Goal: Transaction & Acquisition: Download file/media

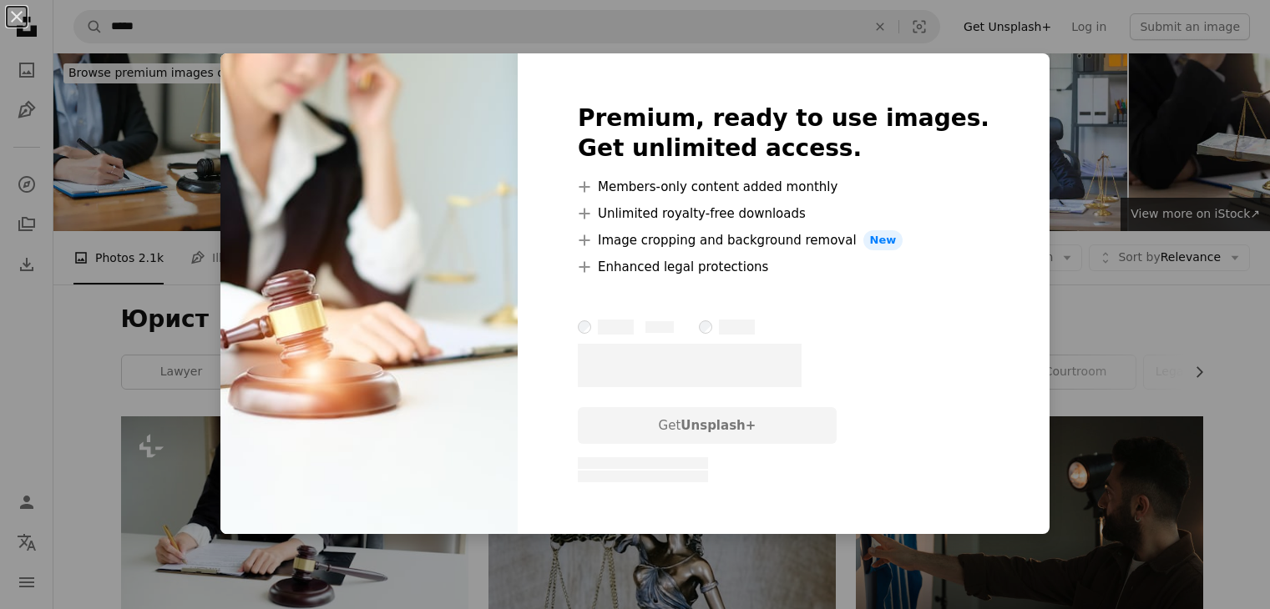
scroll to position [6010, 0]
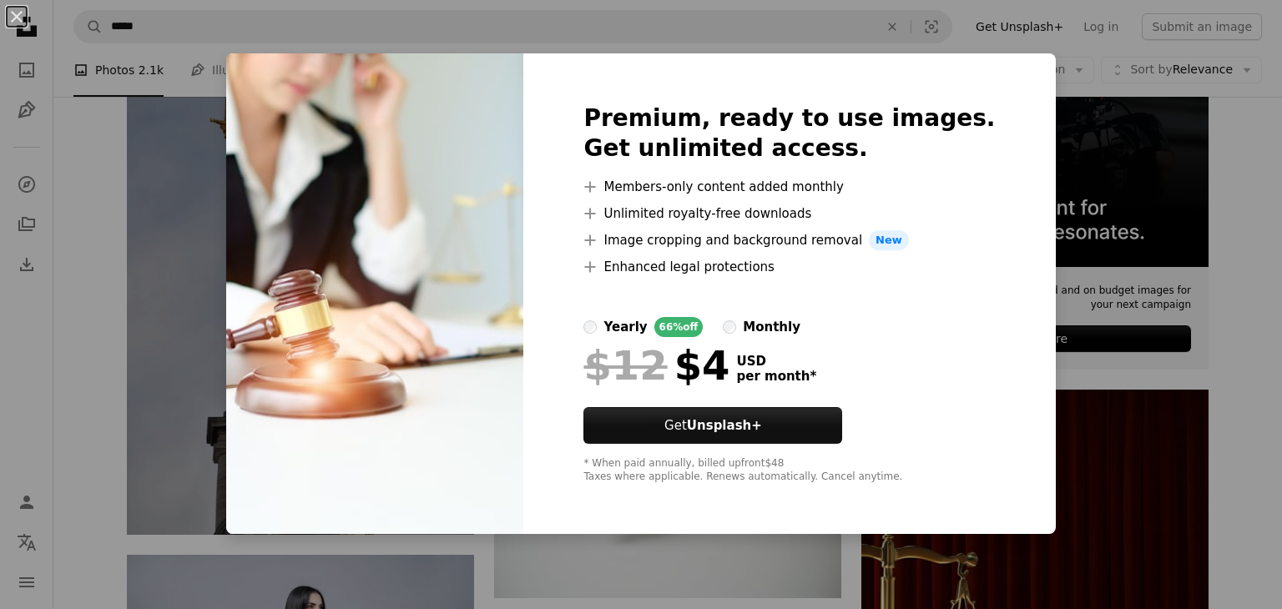
click at [1000, 99] on div "Premium, ready to use images. Get unlimited access. A plus sign Members-only co…" at bounding box center [789, 293] width 532 height 481
click at [1059, 90] on div "An X shape Premium, ready to use images. Get unlimited access. A plus sign Memb…" at bounding box center [641, 304] width 1282 height 609
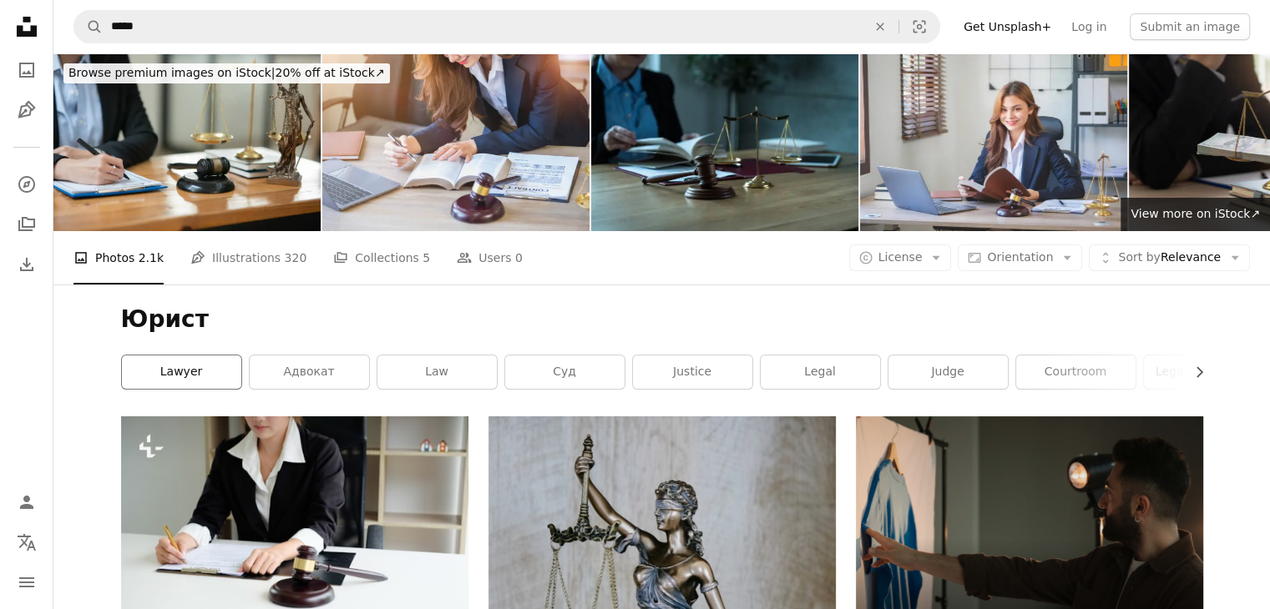
click at [209, 375] on link "lawyer" at bounding box center [181, 372] width 119 height 33
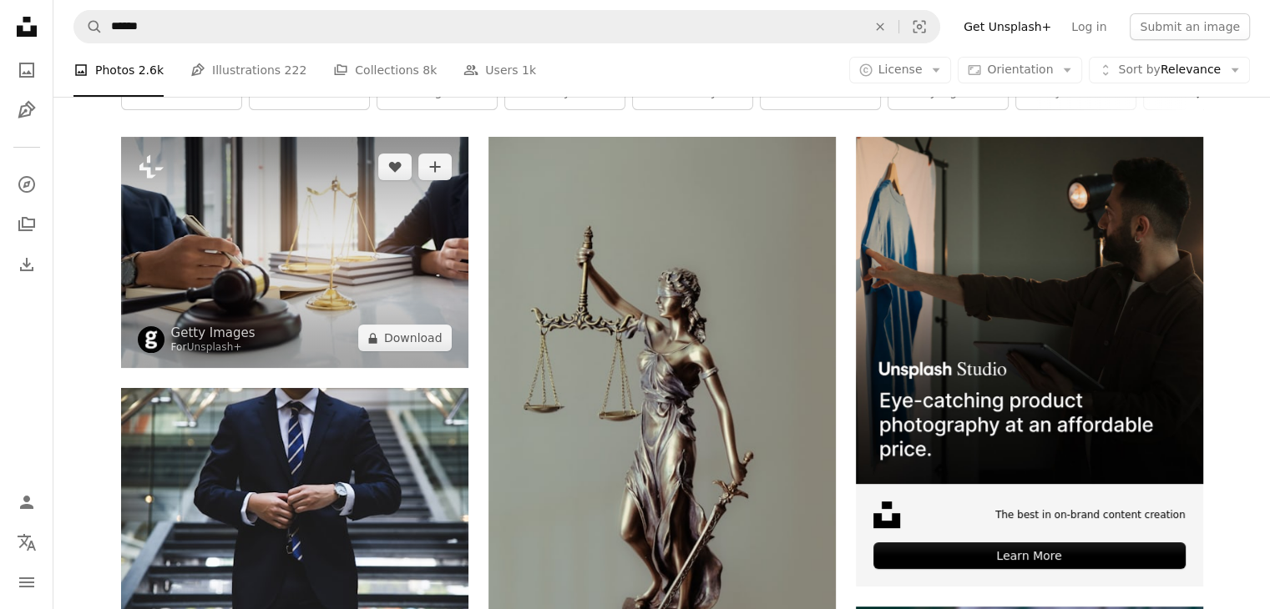
scroll to position [250, 0]
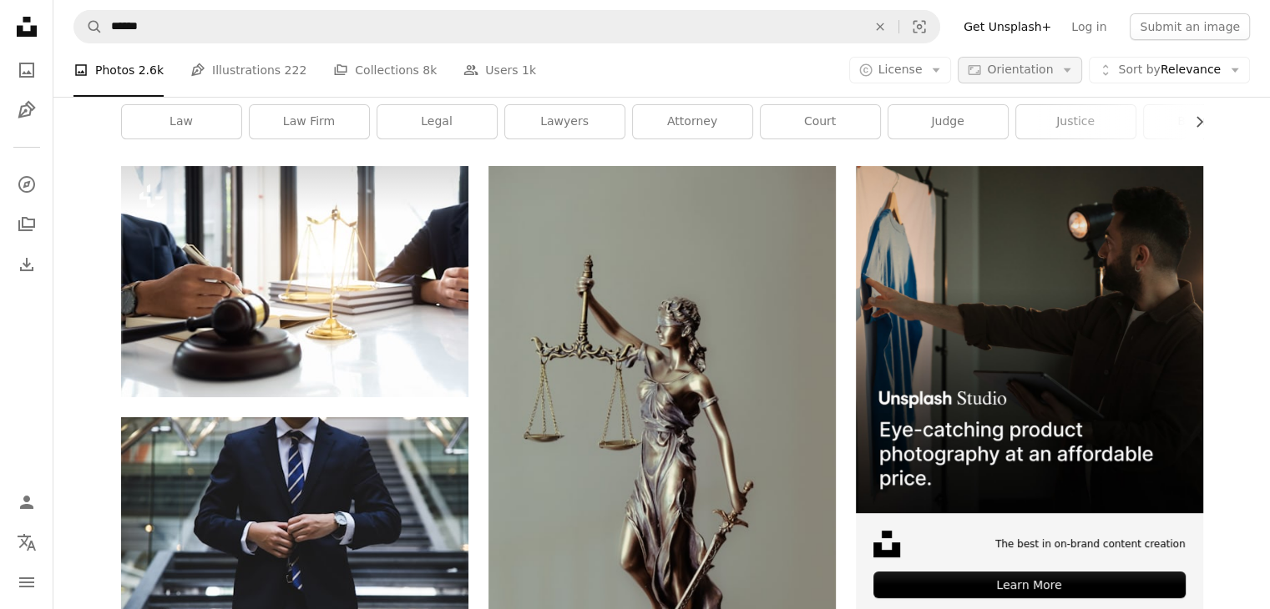
click at [1040, 71] on span "Orientation" at bounding box center [1020, 69] width 66 height 13
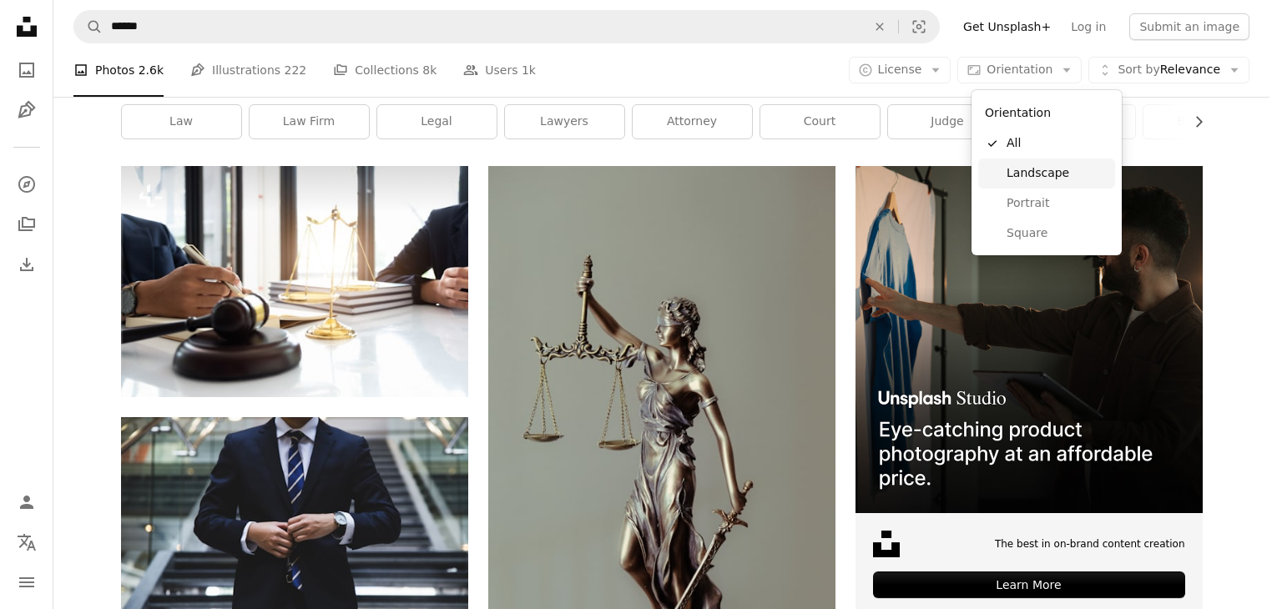
click at [1035, 174] on span "Landscape" at bounding box center [1058, 173] width 102 height 17
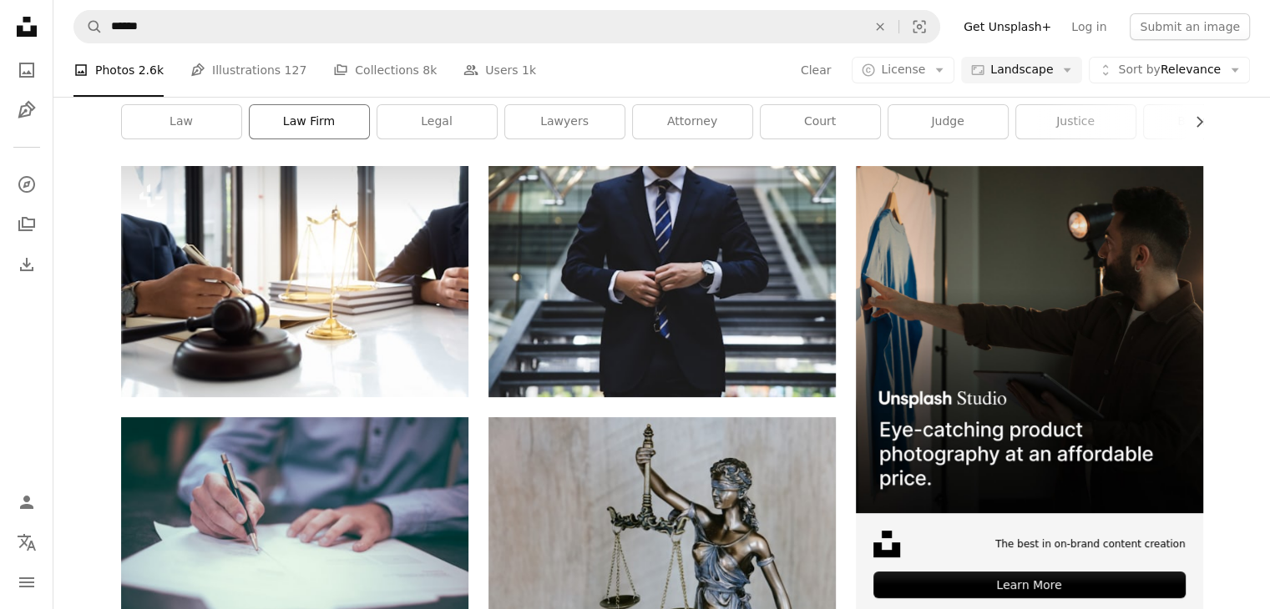
click at [294, 139] on link "law firm" at bounding box center [309, 121] width 119 height 33
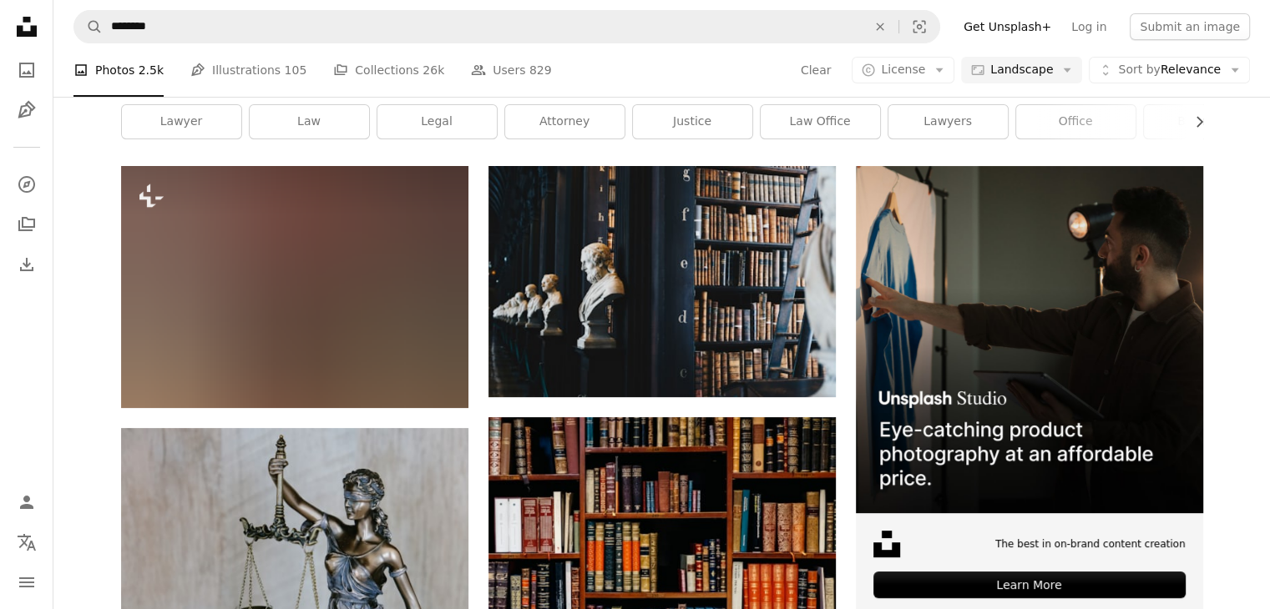
scroll to position [1336, 0]
